Goal: Information Seeking & Learning: Learn about a topic

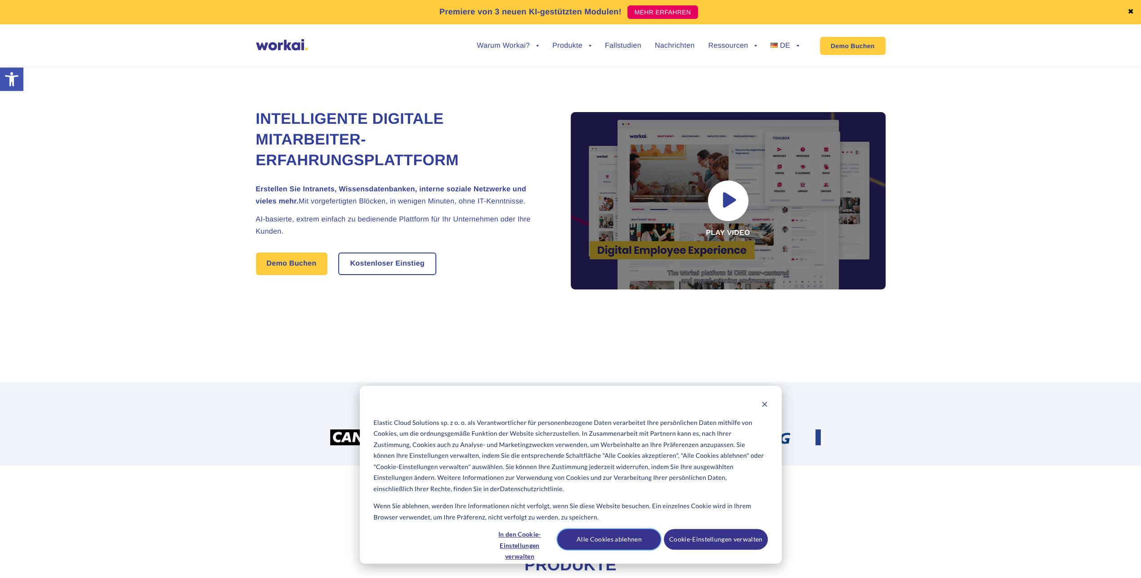
click at [632, 537] on button "Alle Cookies ablehnen" at bounding box center [608, 539] width 103 height 21
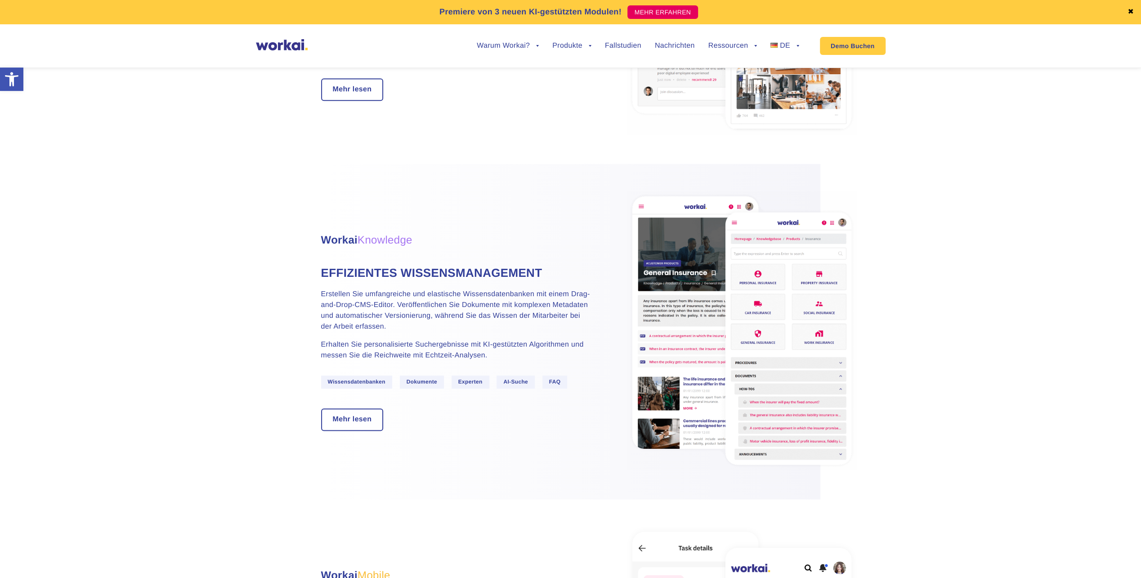
scroll to position [1169, 0]
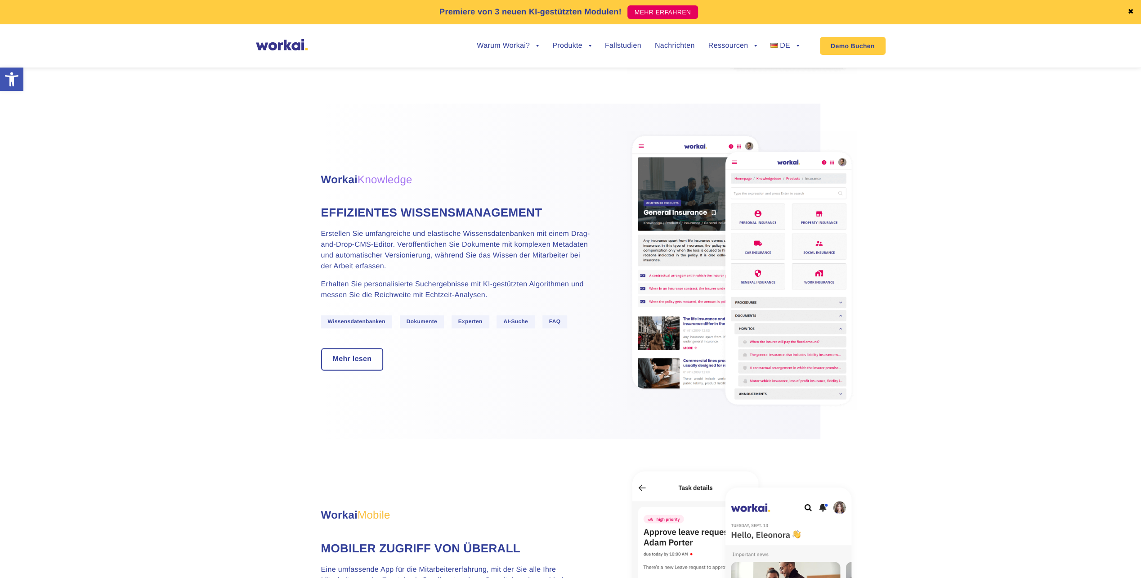
click at [342, 320] on span "Wissensdatenbanken" at bounding box center [356, 321] width 71 height 13
click at [354, 353] on link "Mehr lesen" at bounding box center [352, 359] width 61 height 21
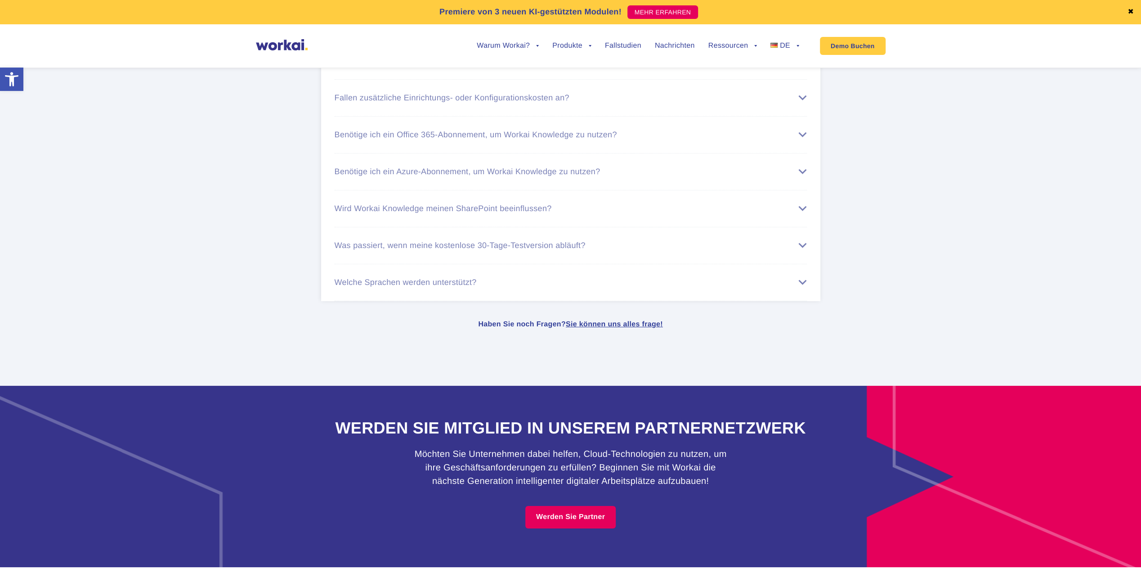
scroll to position [3149, 0]
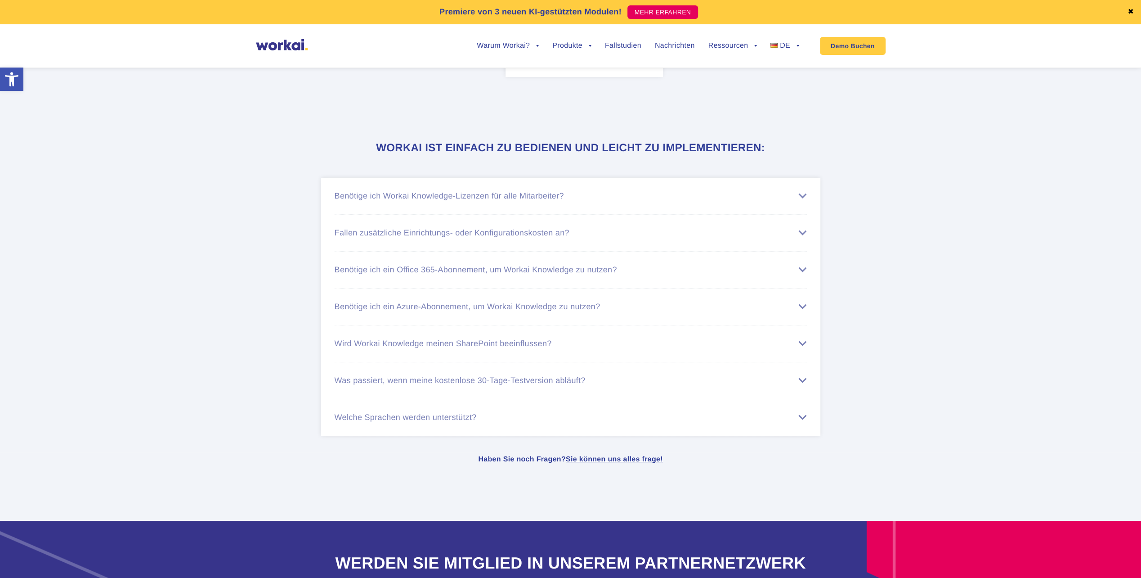
click at [559, 201] on div "Benötige ich Workai Knowledge-Lizenzen für alle Mitarbeiter?" at bounding box center [571, 195] width 472 height 9
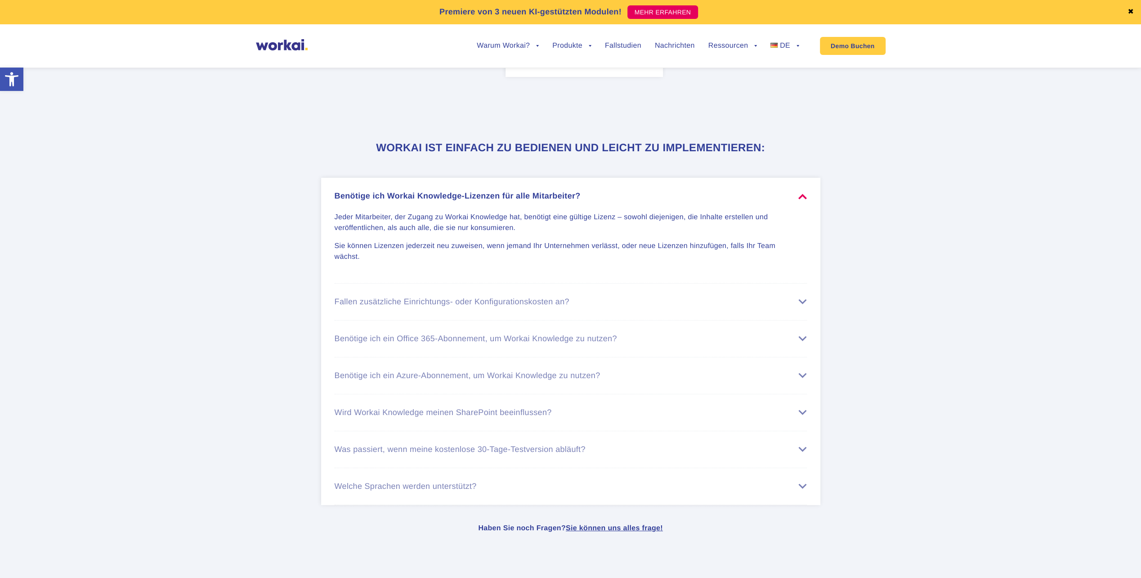
click at [559, 201] on div "Benötige ich Workai Knowledge-Lizenzen für alle Mitarbeiter?" at bounding box center [571, 195] width 472 height 9
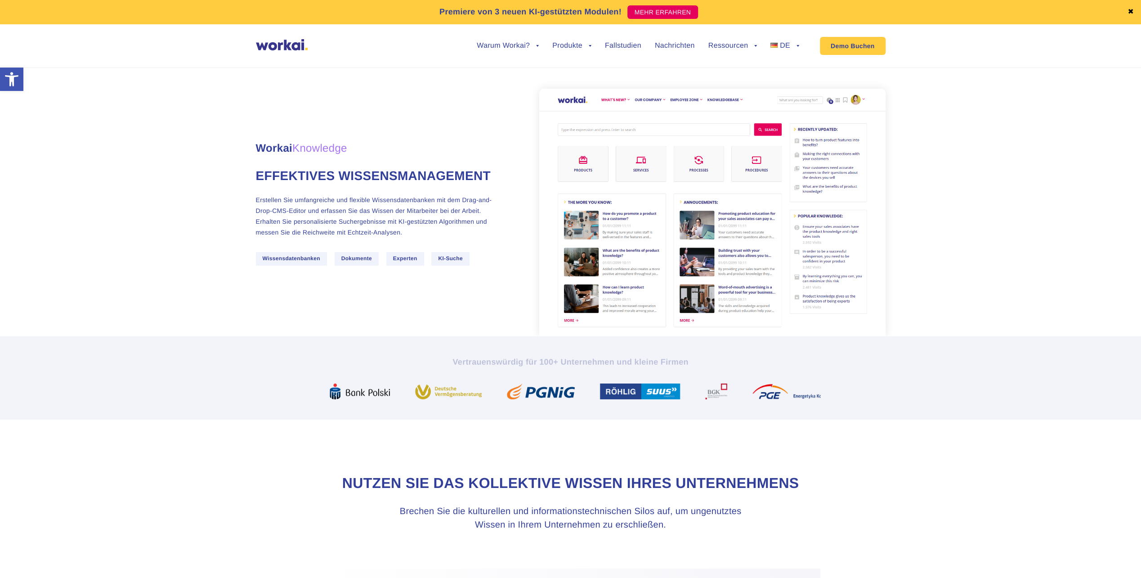
scroll to position [0, 0]
